Goal: Task Accomplishment & Management: Complete application form

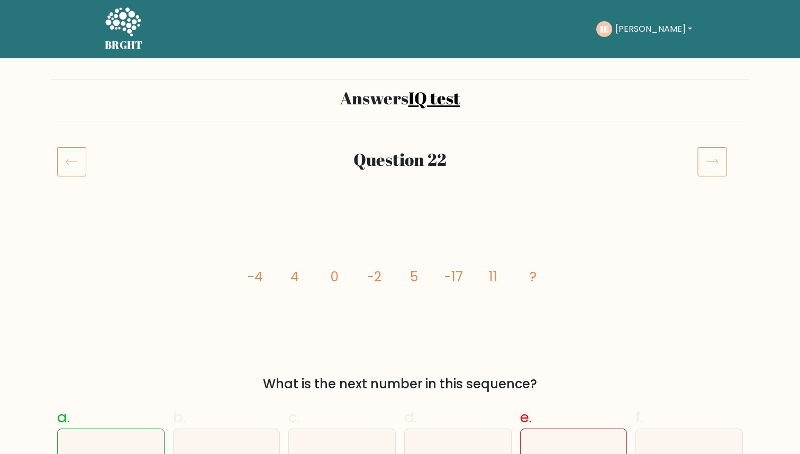
click at [718, 164] on icon at bounding box center [713, 162] width 30 height 30
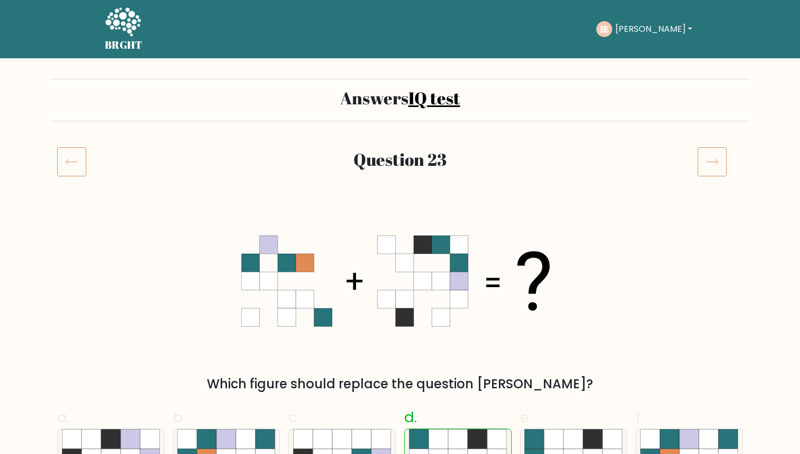
click at [492, 169] on div "Question 23" at bounding box center [400, 161] width 582 height 24
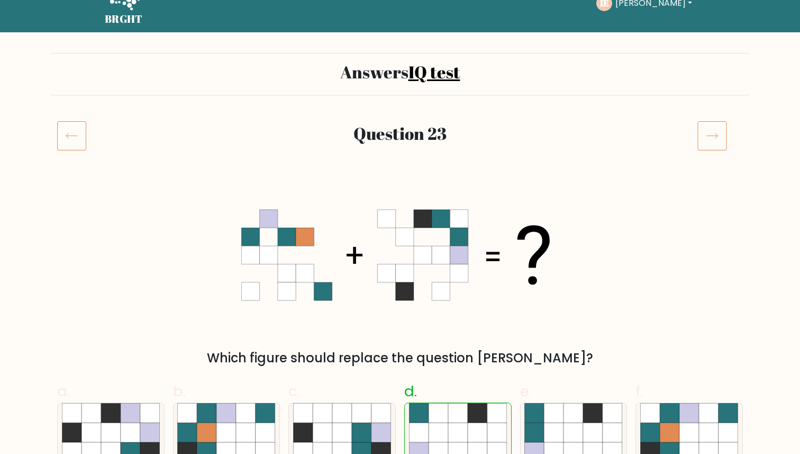
scroll to position [25, 0]
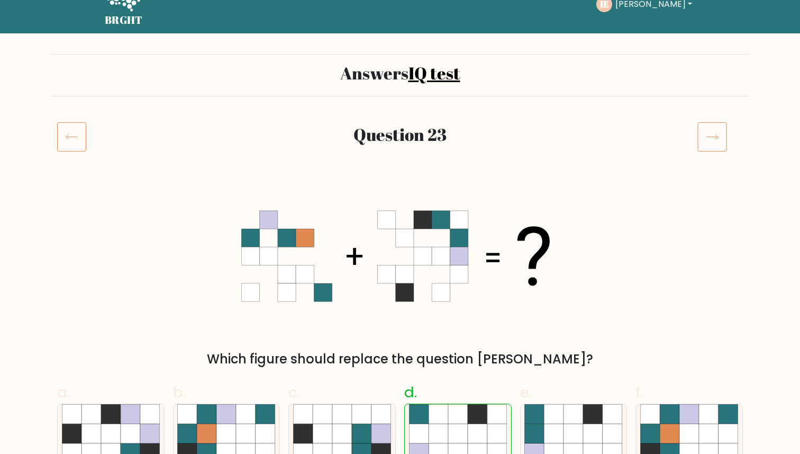
click at [713, 132] on icon at bounding box center [713, 137] width 30 height 30
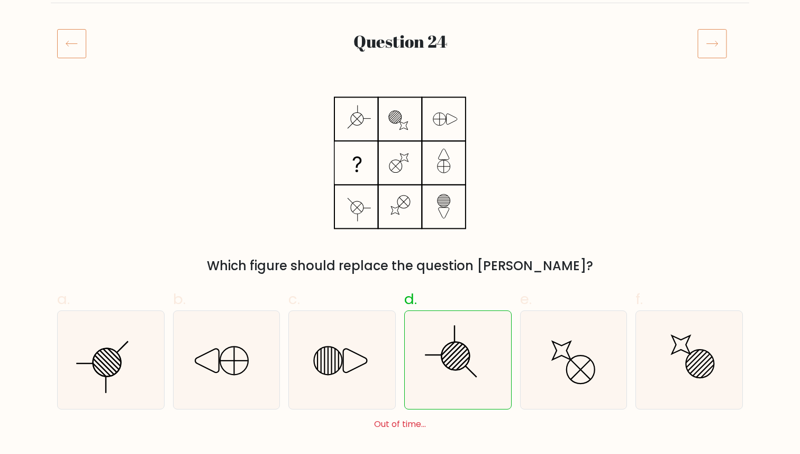
scroll to position [111, 0]
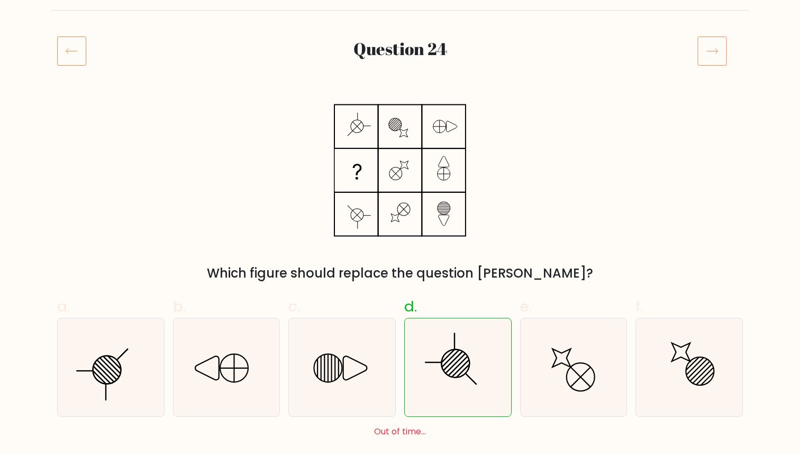
click at [713, 57] on icon at bounding box center [713, 51] width 30 height 30
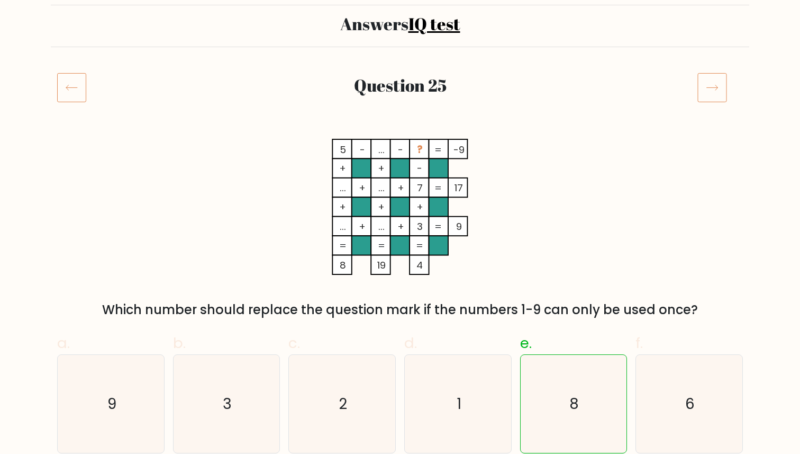
scroll to position [65, 0]
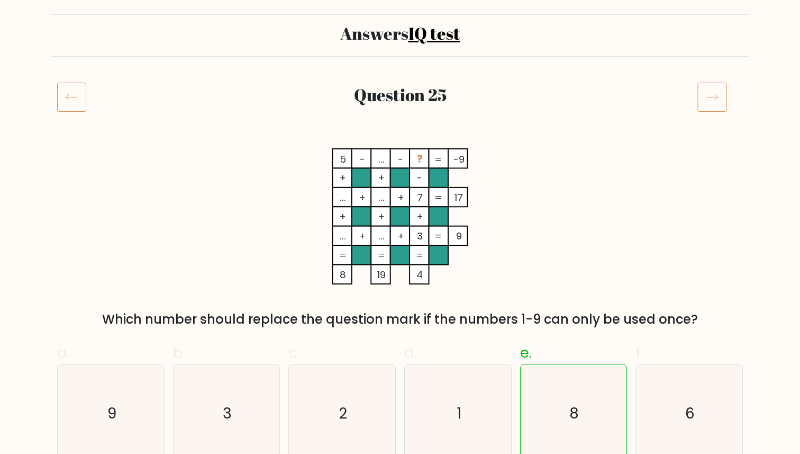
click at [721, 104] on icon at bounding box center [713, 97] width 30 height 30
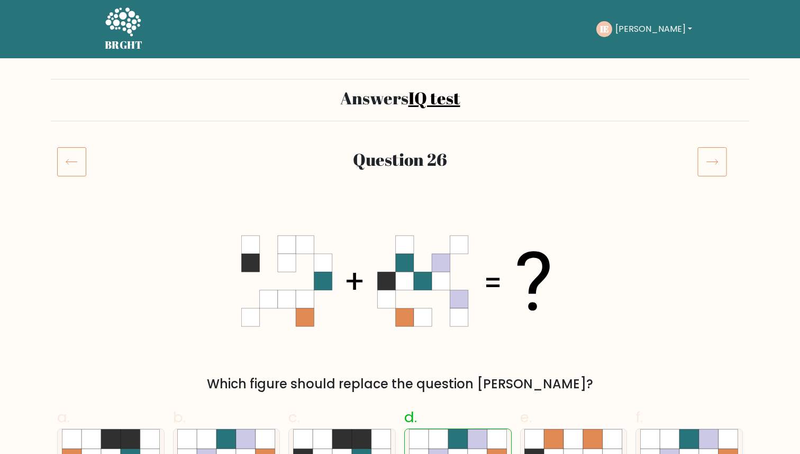
click at [712, 160] on icon at bounding box center [713, 162] width 30 height 30
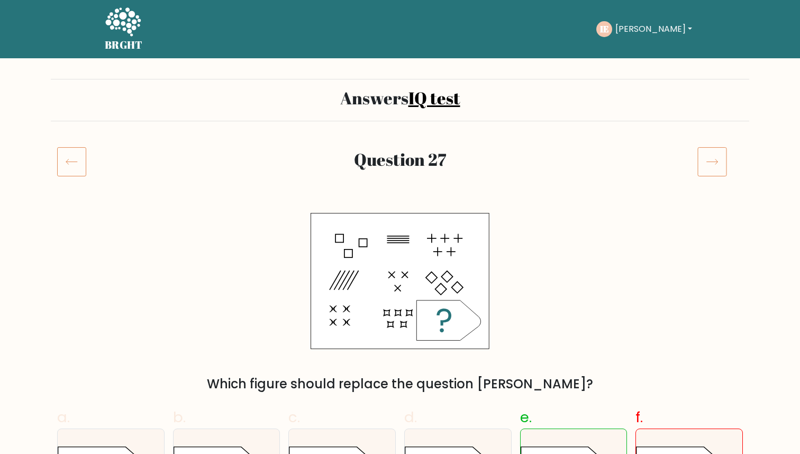
click at [717, 161] on icon at bounding box center [712, 161] width 11 height 5
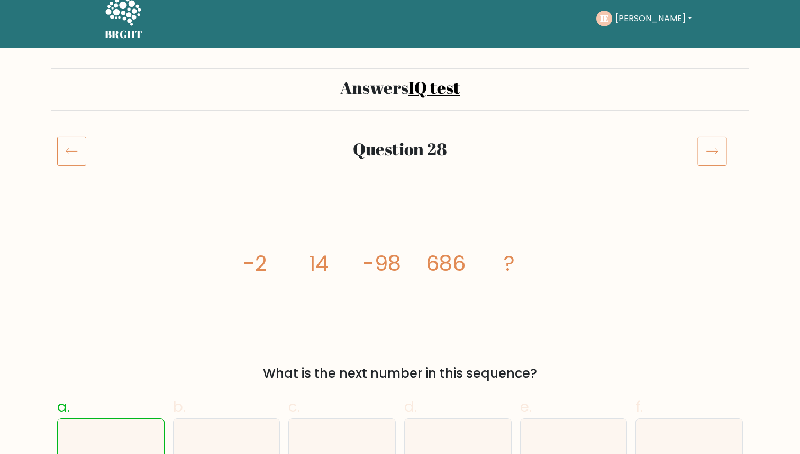
scroll to position [5, 0]
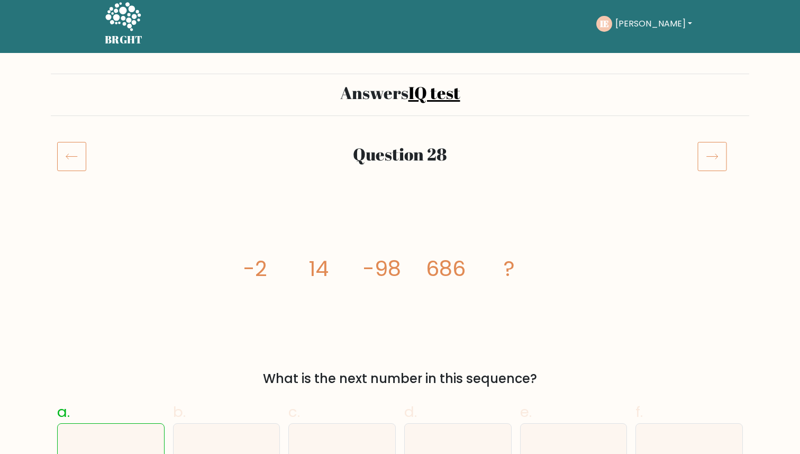
click at [714, 157] on icon at bounding box center [713, 156] width 30 height 30
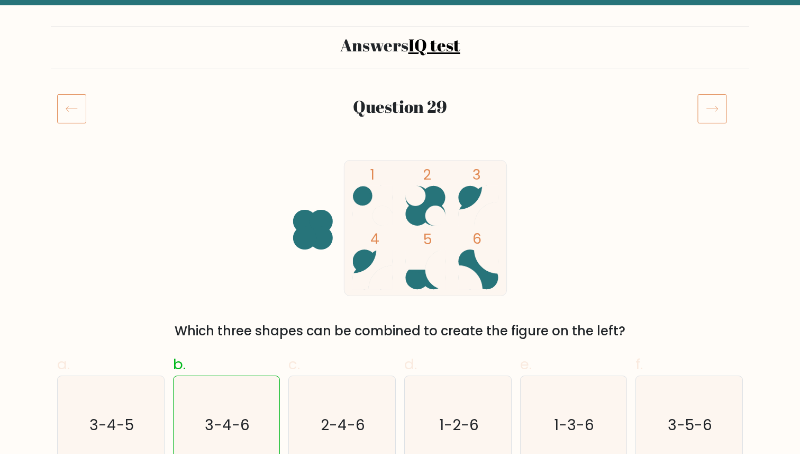
scroll to position [82, 0]
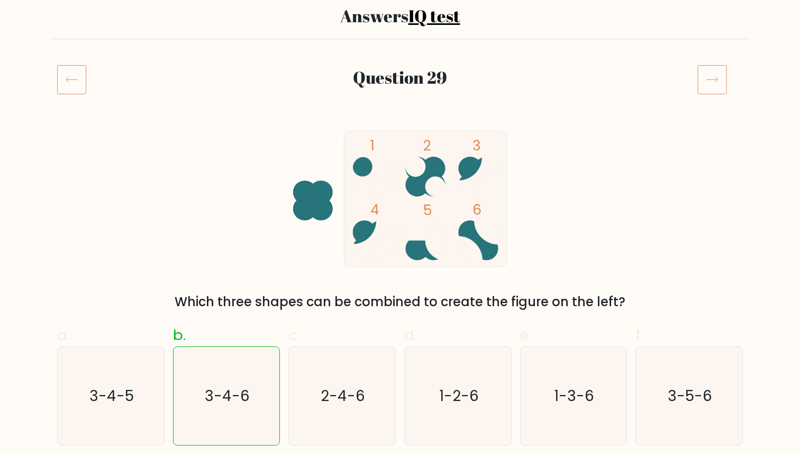
click at [717, 82] on icon at bounding box center [713, 80] width 30 height 30
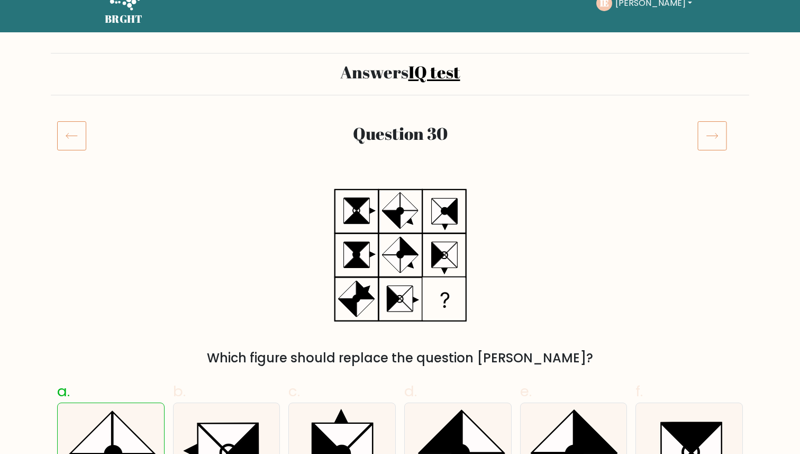
scroll to position [15, 0]
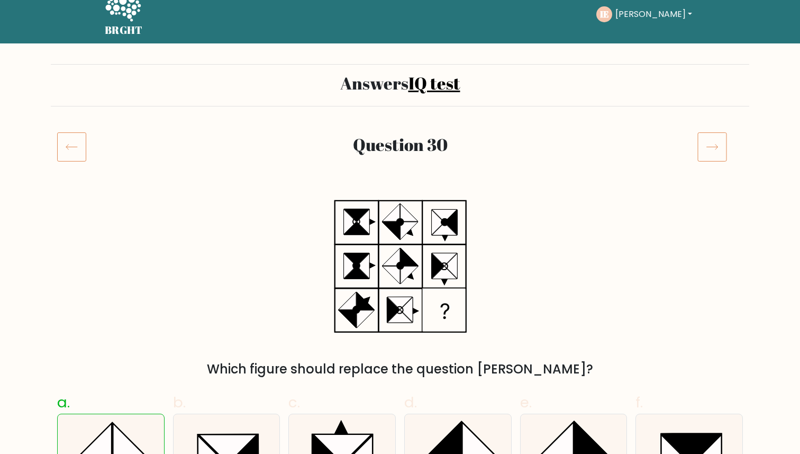
click at [720, 141] on icon at bounding box center [713, 147] width 30 height 30
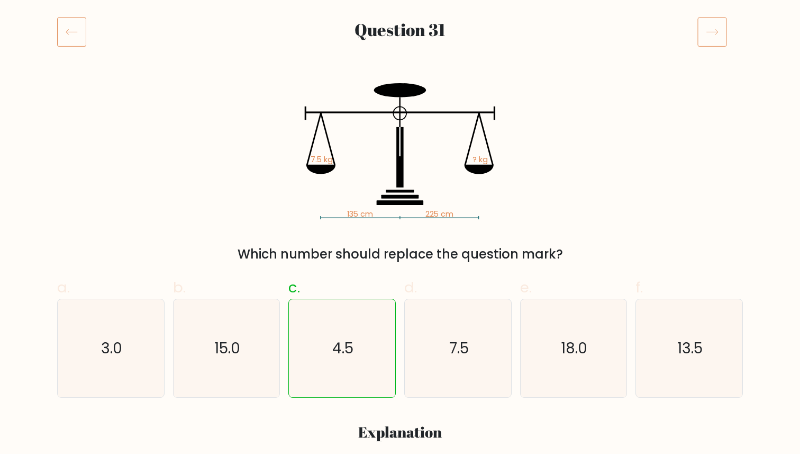
scroll to position [145, 0]
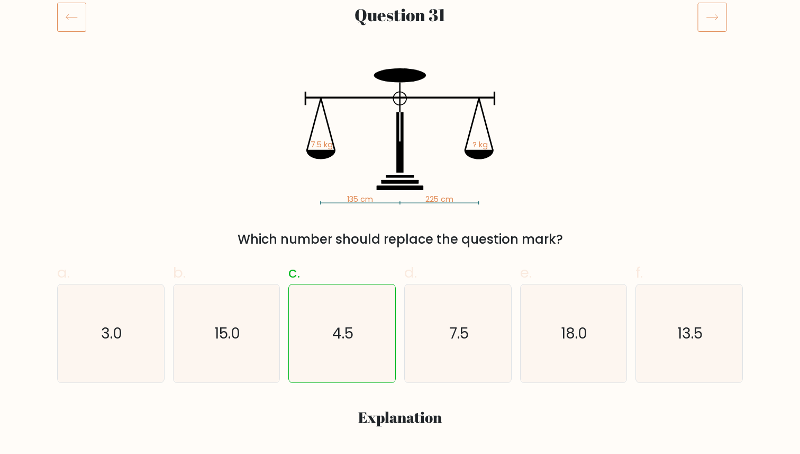
click at [710, 17] on icon at bounding box center [713, 17] width 30 height 30
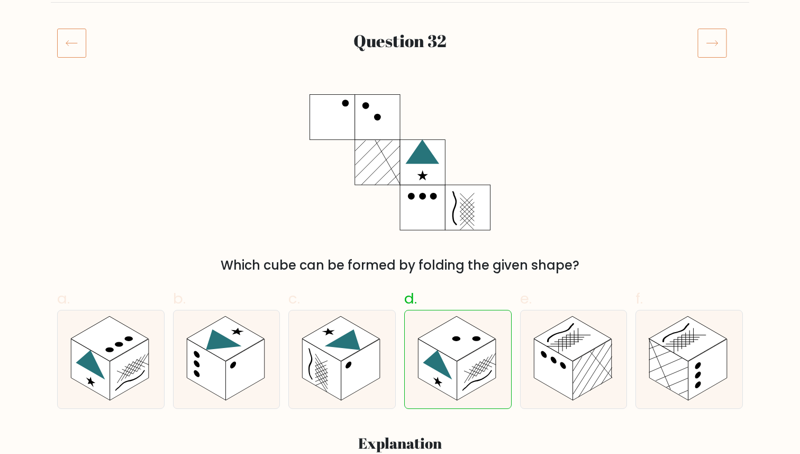
scroll to position [120, 0]
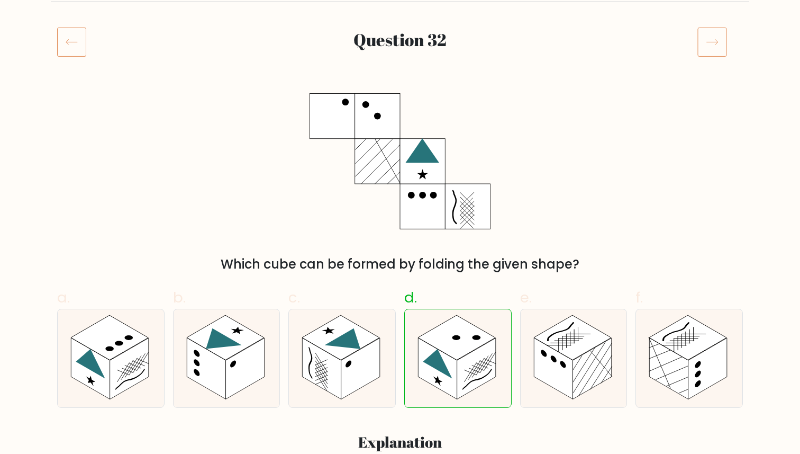
click at [714, 40] on icon at bounding box center [713, 42] width 30 height 30
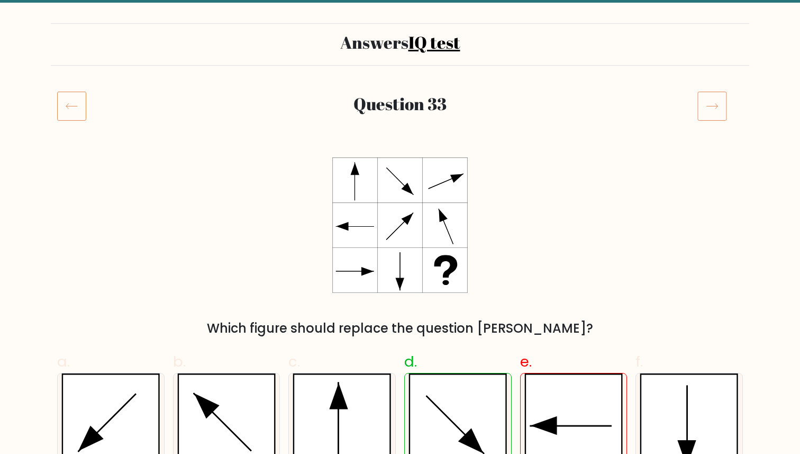
scroll to position [54, 0]
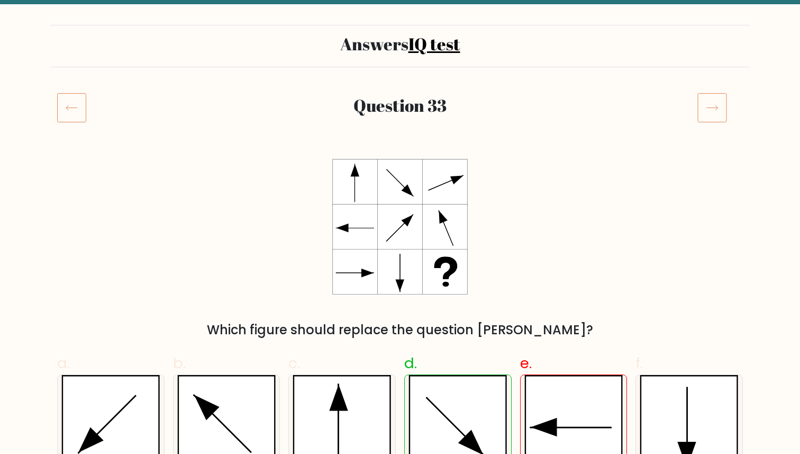
click at [720, 102] on icon at bounding box center [713, 108] width 30 height 30
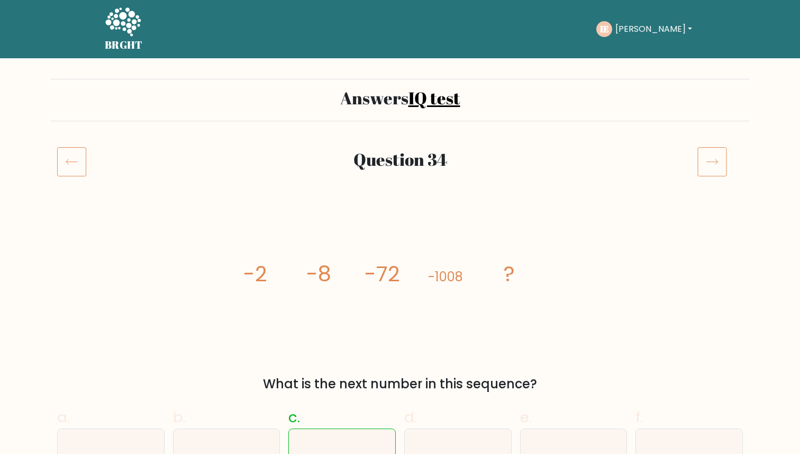
click at [715, 161] on icon at bounding box center [712, 161] width 11 height 5
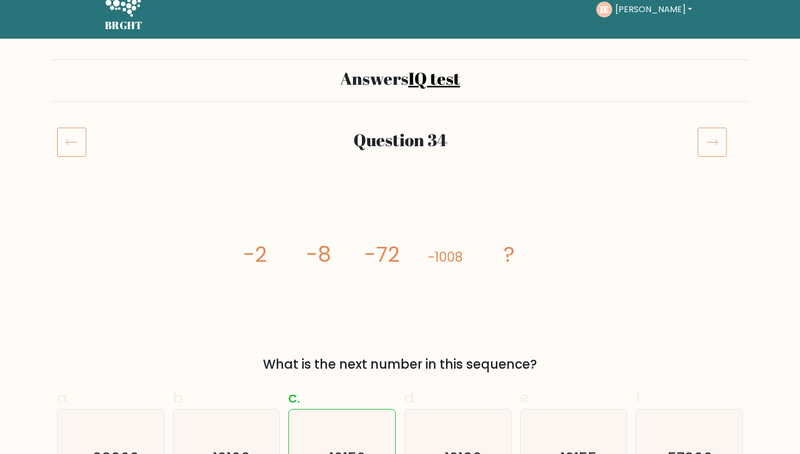
scroll to position [42, 0]
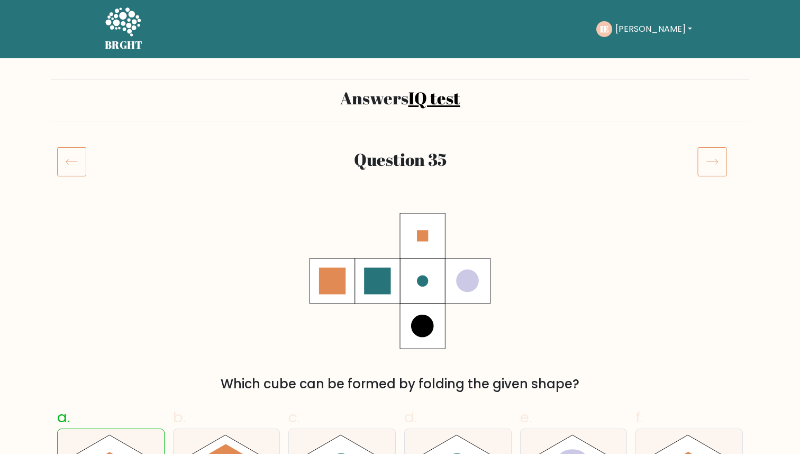
click at [715, 161] on icon at bounding box center [713, 162] width 30 height 30
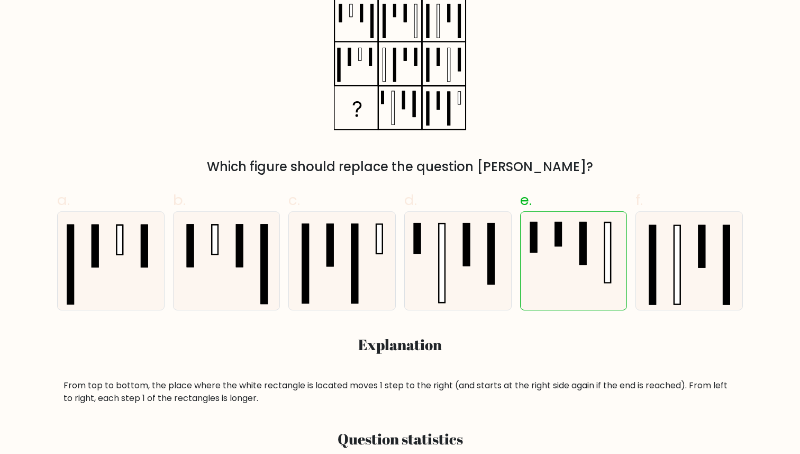
scroll to position [202, 0]
